Goal: Check status

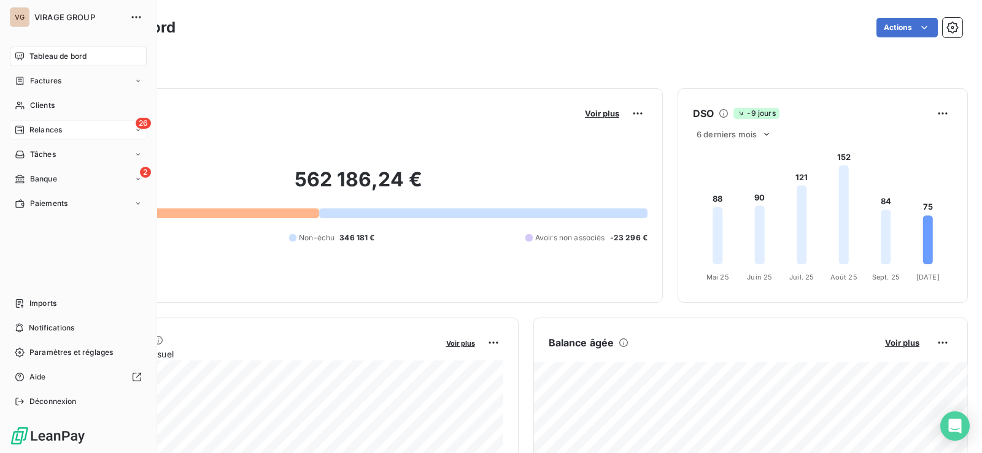
click at [37, 131] on span "Relances" at bounding box center [45, 130] width 33 height 11
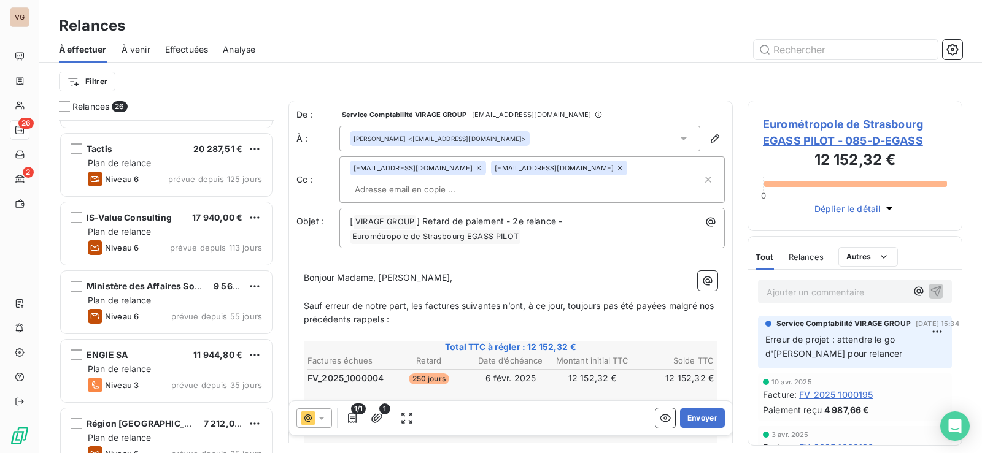
scroll to position [123, 0]
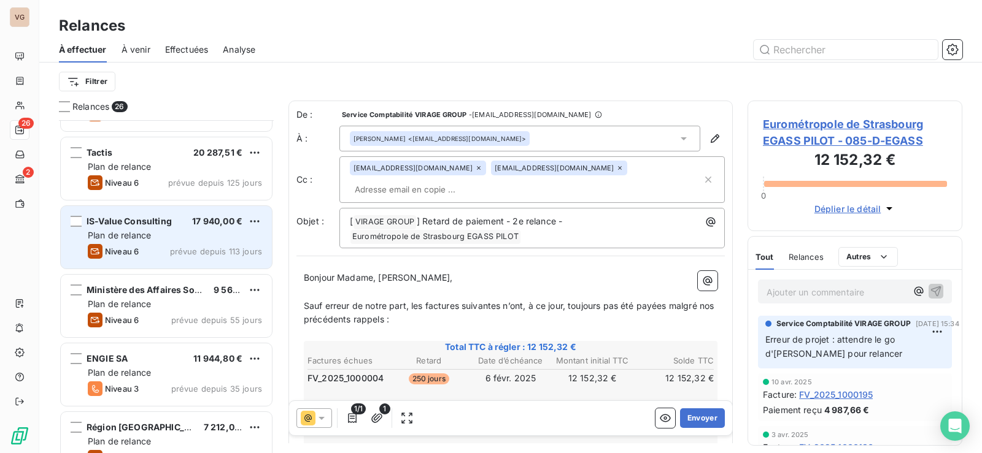
click at [139, 233] on span "Plan de relance" at bounding box center [119, 235] width 63 height 10
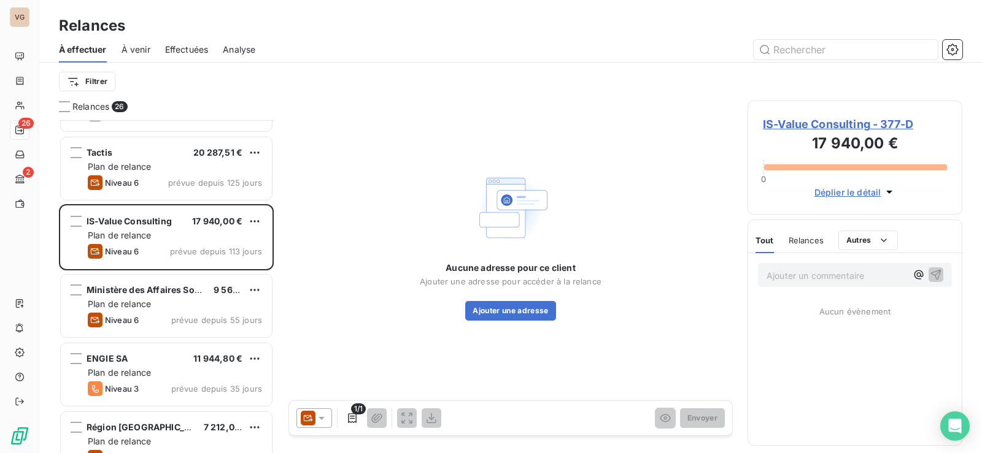
click at [808, 126] on span "IS-Value Consulting - 377-D" at bounding box center [855, 124] width 184 height 17
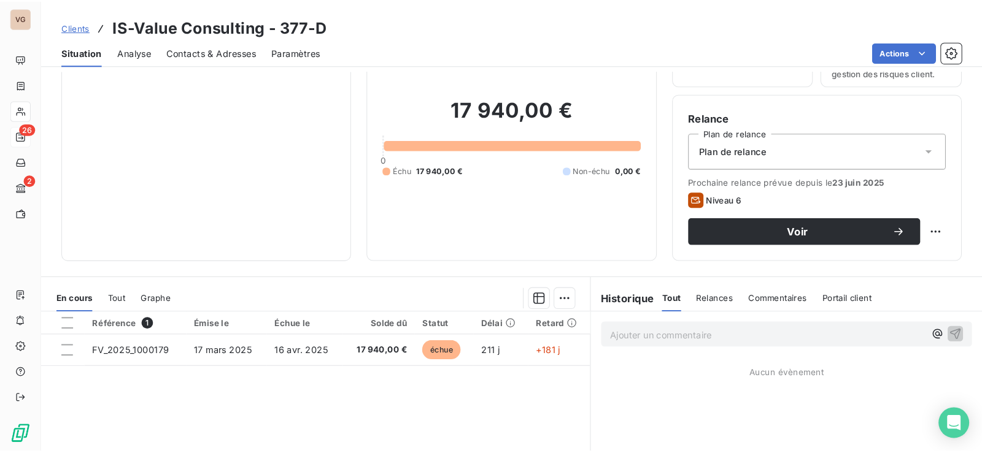
scroll to position [77, 0]
